Goal: Transaction & Acquisition: Purchase product/service

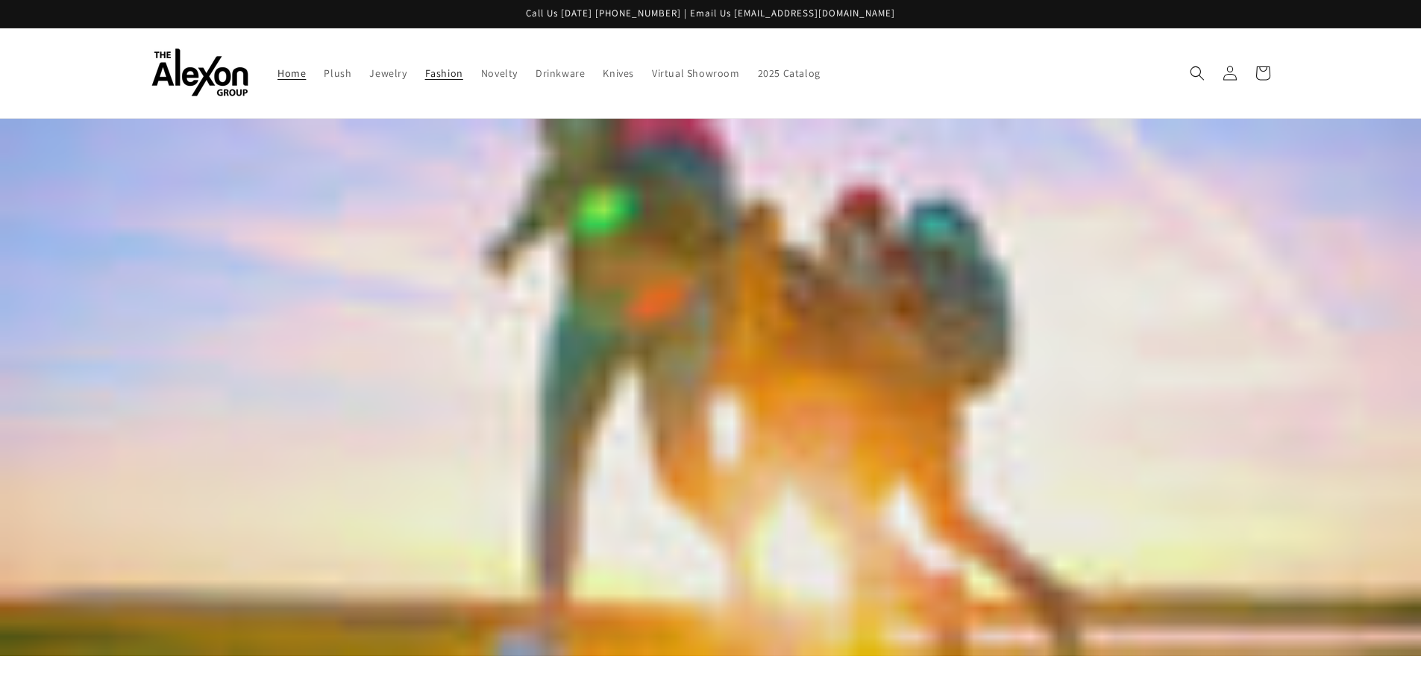
click at [439, 73] on span "Fashion" at bounding box center [444, 72] width 38 height 13
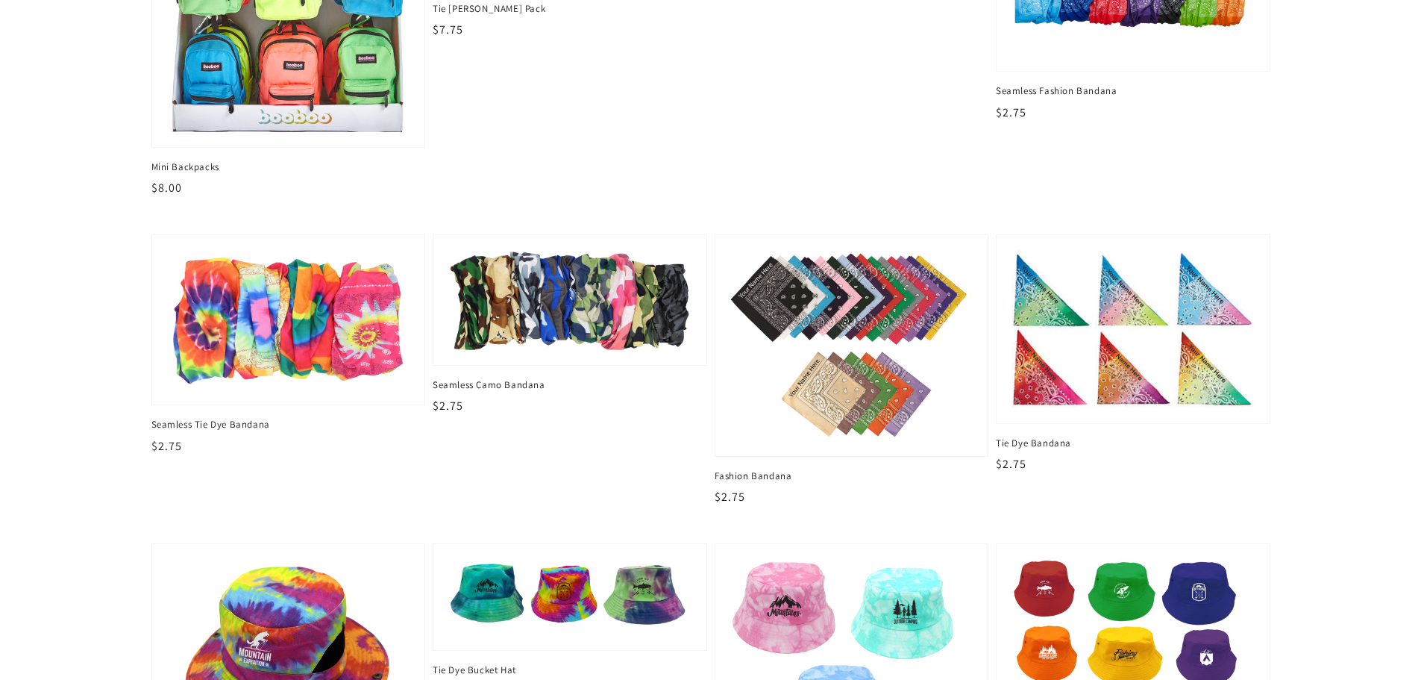
scroll to position [1194, 0]
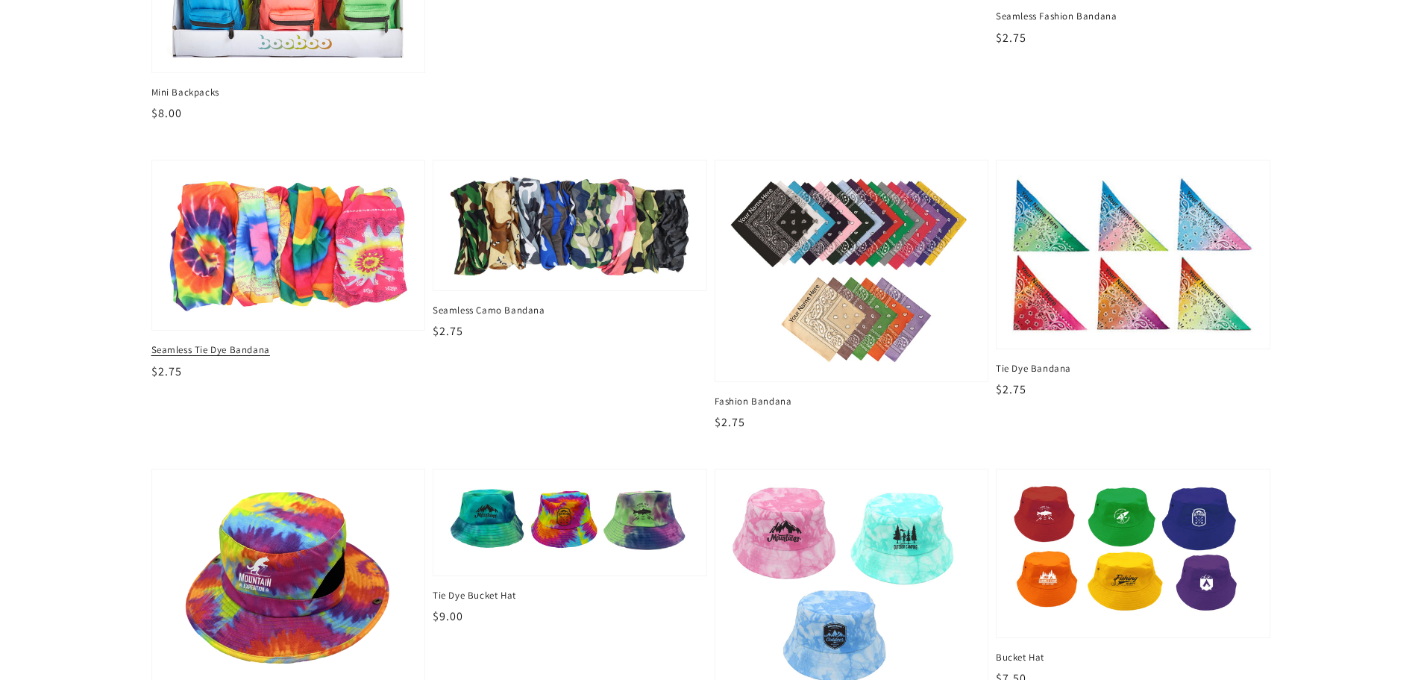
click at [339, 254] on img at bounding box center [288, 245] width 250 height 144
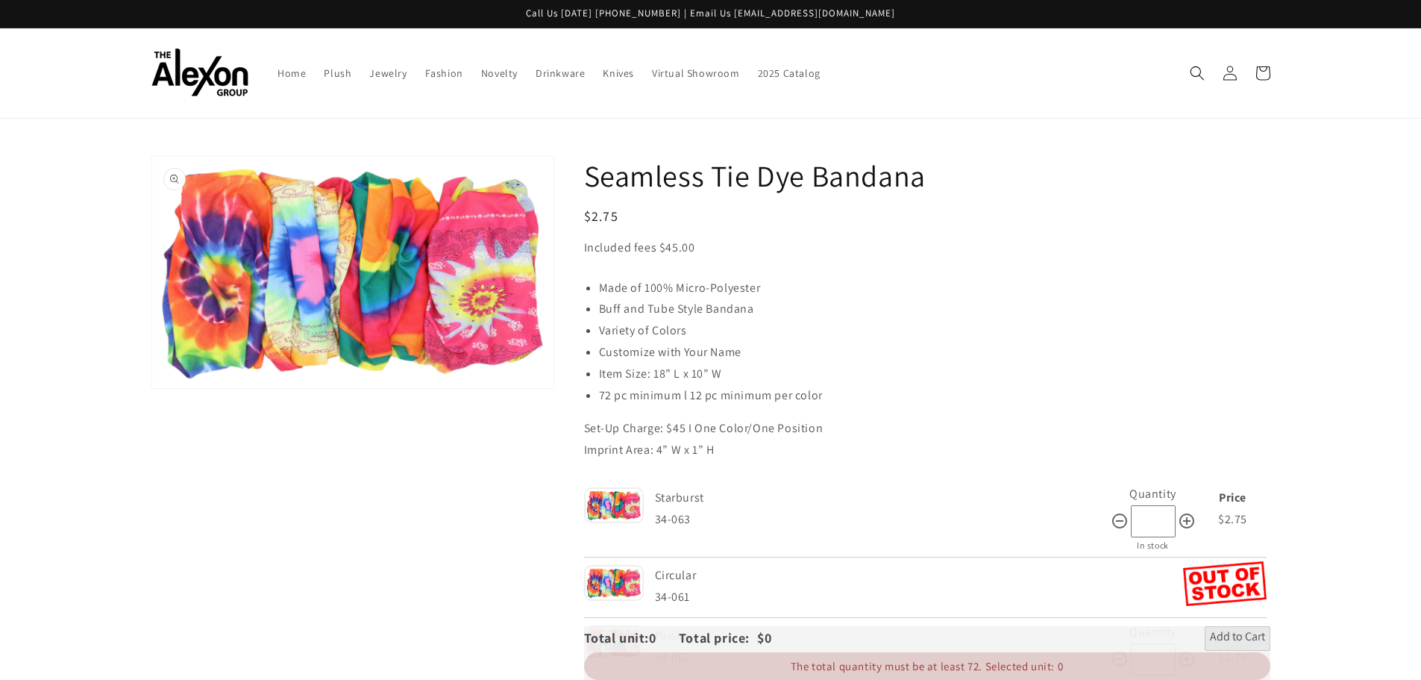
click at [381, 280] on button "Open media 1 in gallery view" at bounding box center [352, 272] width 401 height 231
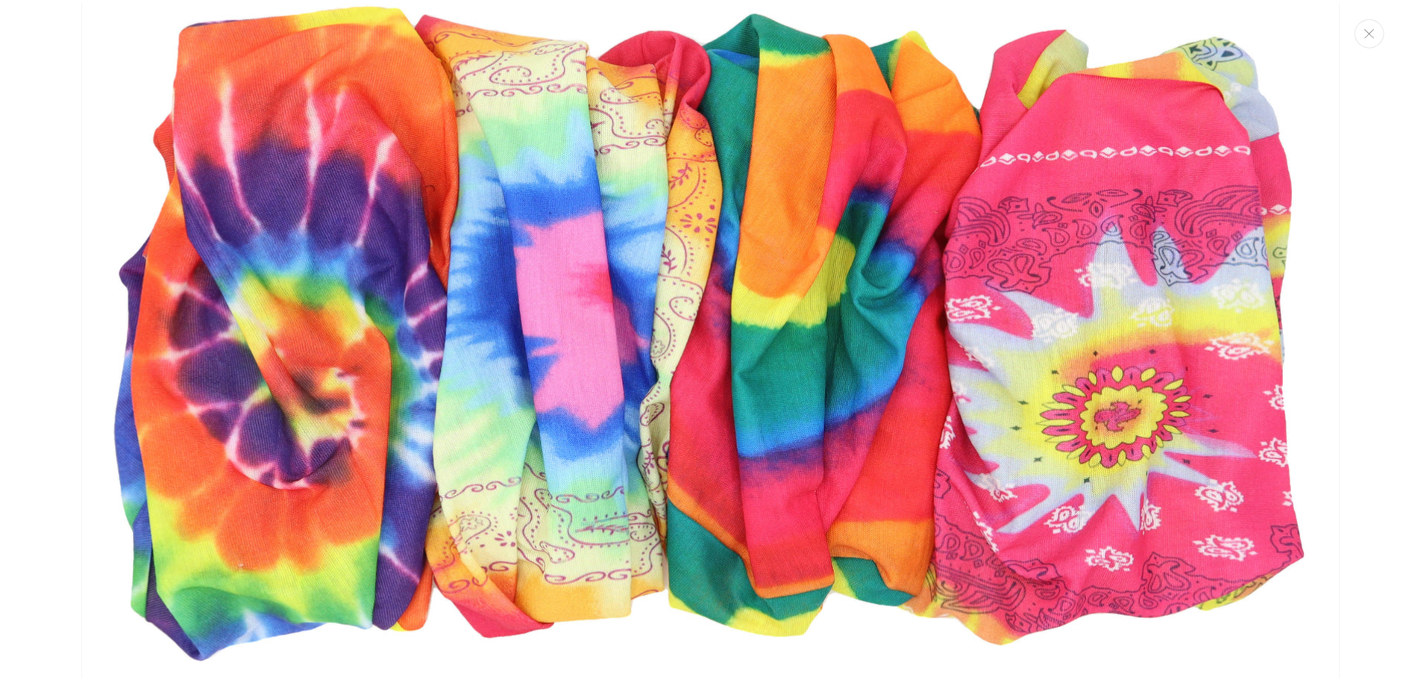
scroll to position [79, 0]
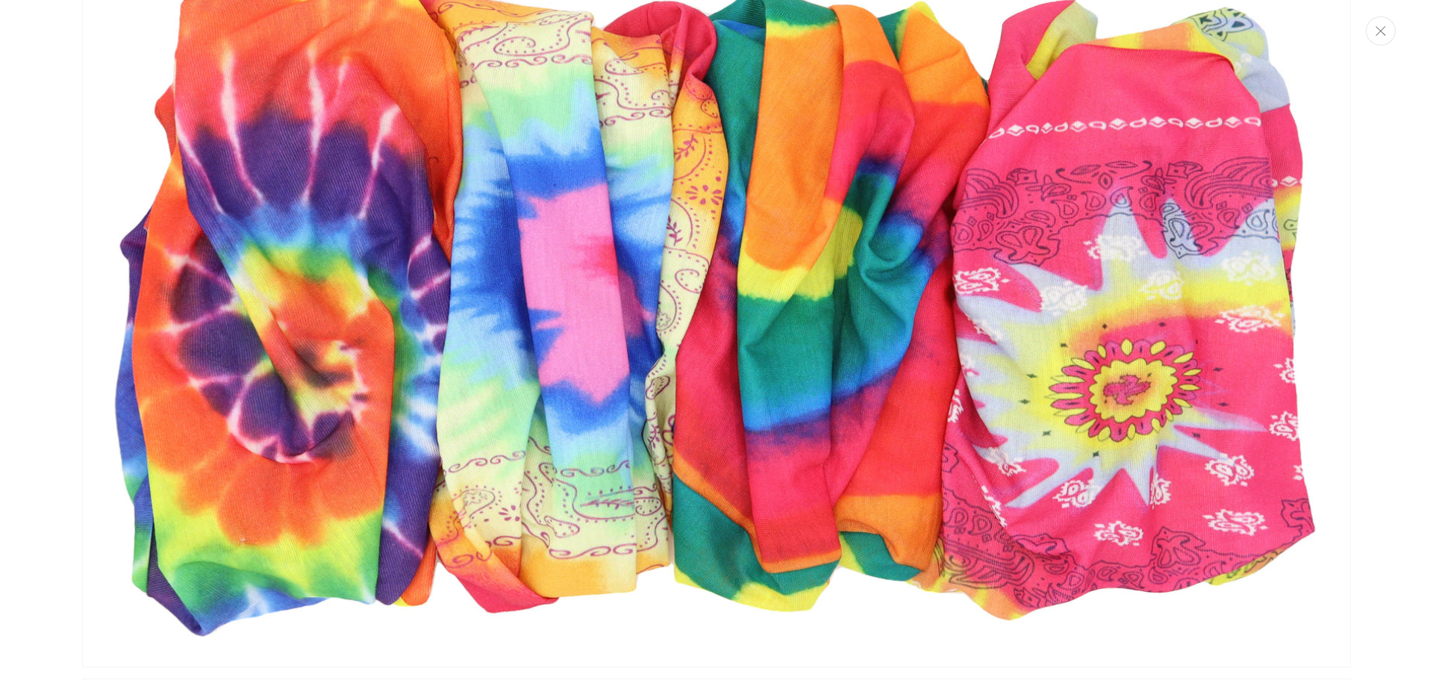
click at [1389, 35] on button "Close" at bounding box center [1380, 30] width 30 height 29
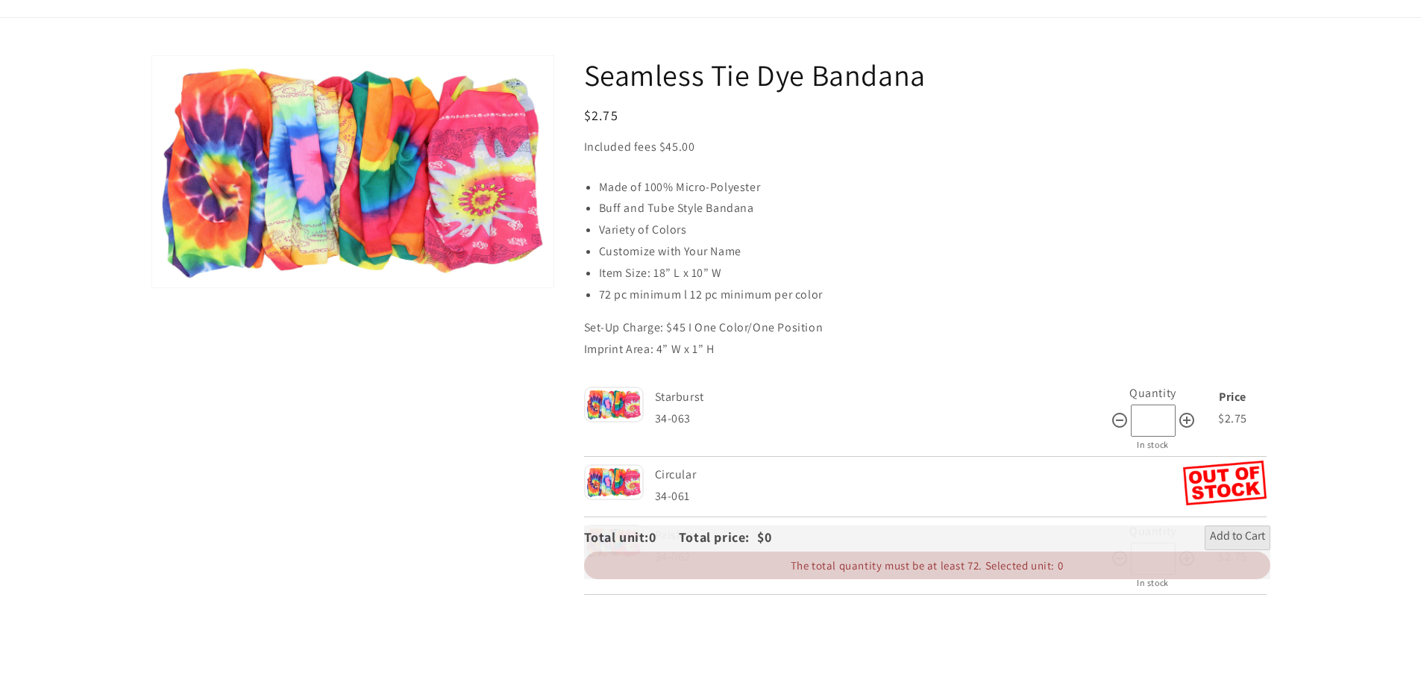
scroll to position [0, 0]
